Goal: Check status

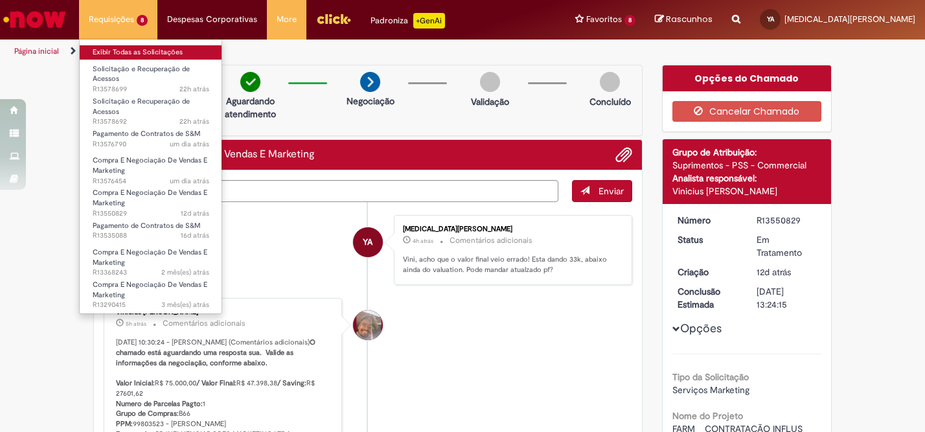
click at [135, 52] on link "Exibir Todas as Solicitações" at bounding box center [151, 52] width 142 height 14
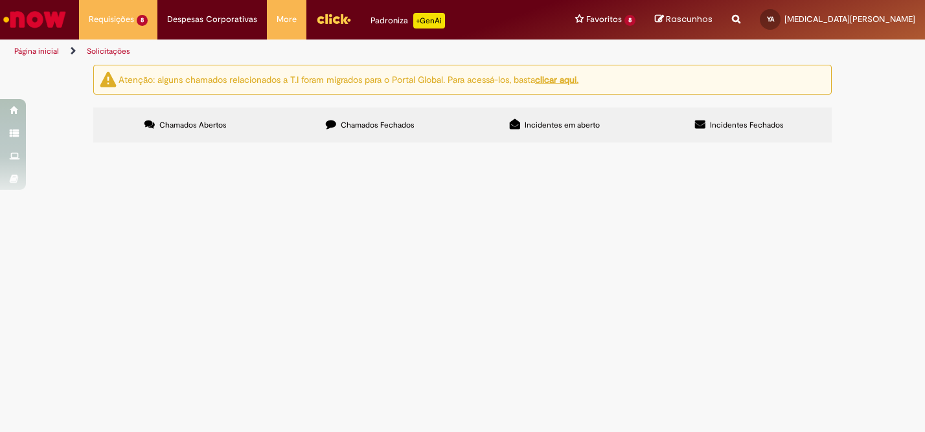
click at [391, 135] on label "Chamados Fechados" at bounding box center [370, 125] width 185 height 35
click at [239, 122] on label "Chamados Abertos" at bounding box center [185, 125] width 185 height 35
click at [0, 0] on span "Negociacao referente à pesquisa de Brandlinkage para a campanha da Farm." at bounding box center [0, 0] width 0 height 0
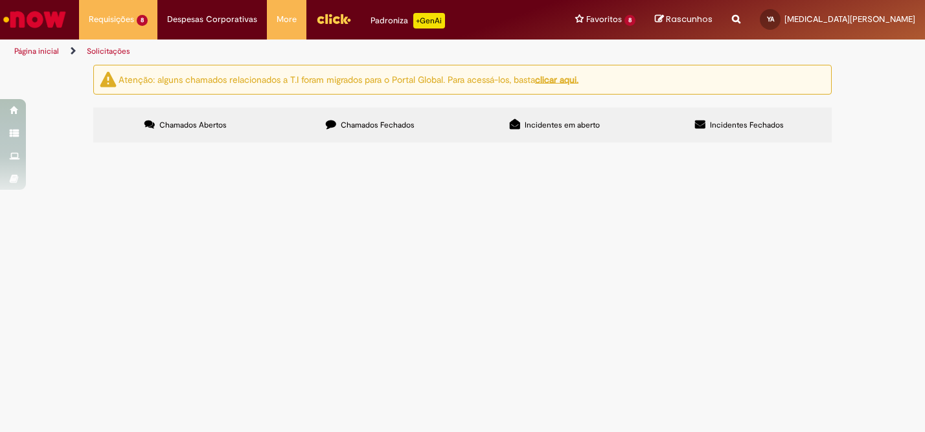
click at [362, 125] on span "Chamados Fechados" at bounding box center [378, 125] width 74 height 10
click at [197, 115] on label "Chamados Abertos" at bounding box center [185, 125] width 185 height 35
click at [0, 0] on span "Negociação dos grandes nomes para a campanha de Farm." at bounding box center [0, 0] width 0 height 0
click at [0, 0] on span "Em Tratamento" at bounding box center [0, 0] width 0 height 0
